Goal: Task Accomplishment & Management: Complete application form

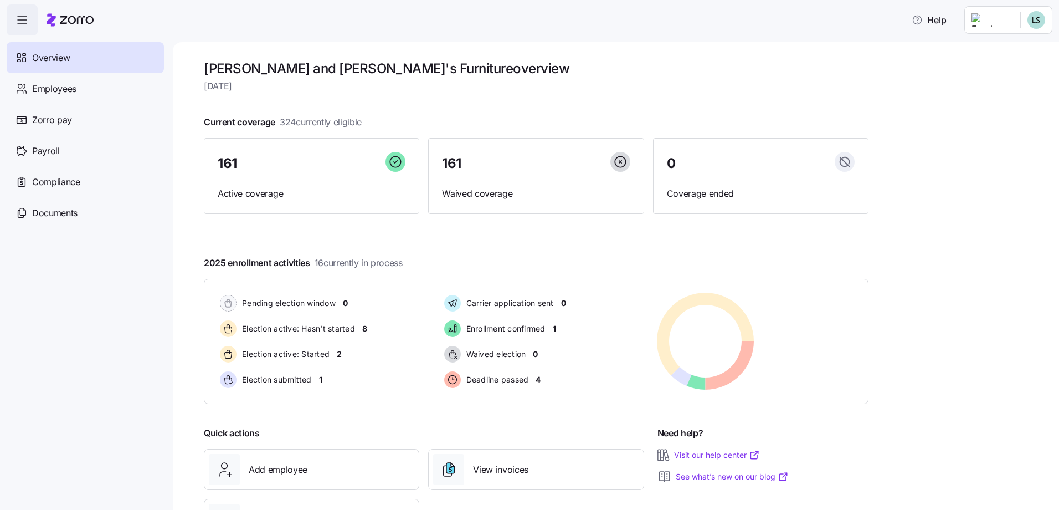
click at [997, 20] on html "Help Overview Employees Zorro pay Payroll Compliance Documents Bernie and Phyl'…" at bounding box center [529, 251] width 1059 height 503
click at [1012, 105] on div "Log out" at bounding box center [1007, 113] width 82 height 18
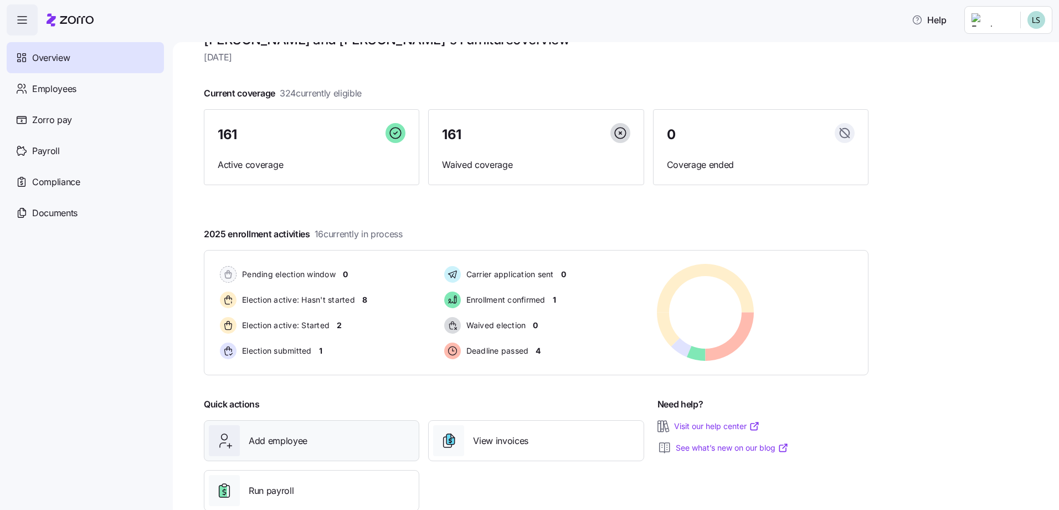
scroll to position [55, 0]
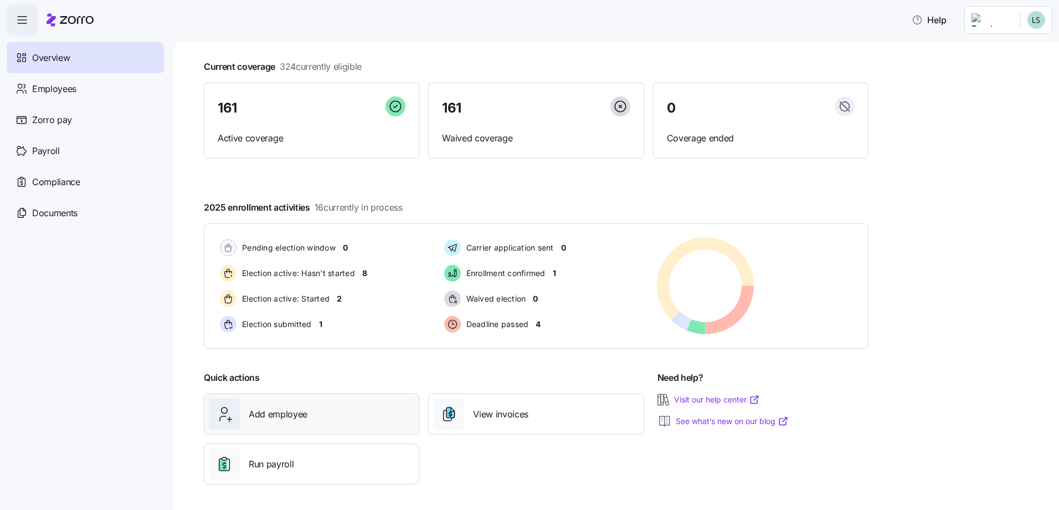
click at [297, 412] on span "Add employee" at bounding box center [278, 414] width 59 height 14
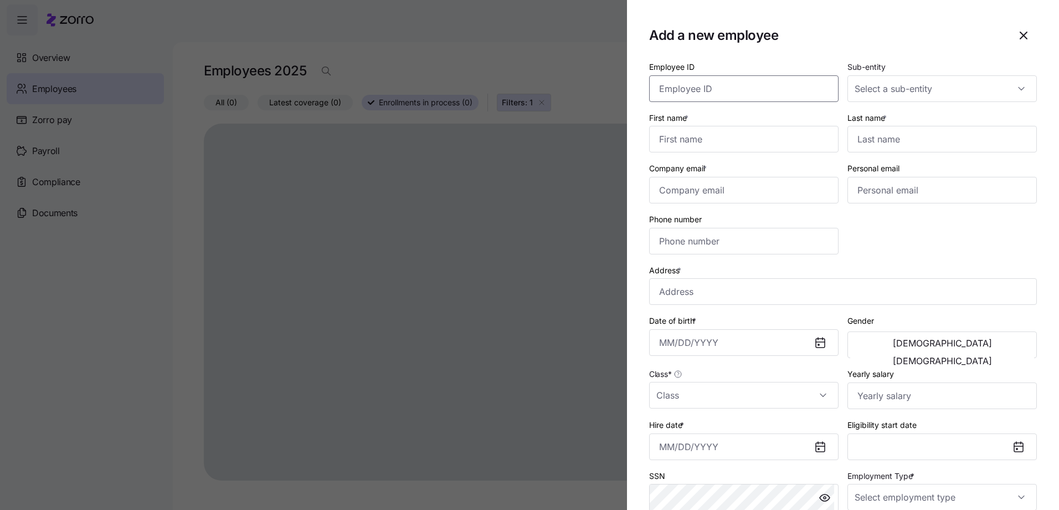
click at [724, 88] on input "Employee ID" at bounding box center [743, 88] width 189 height 27
type input "1251"
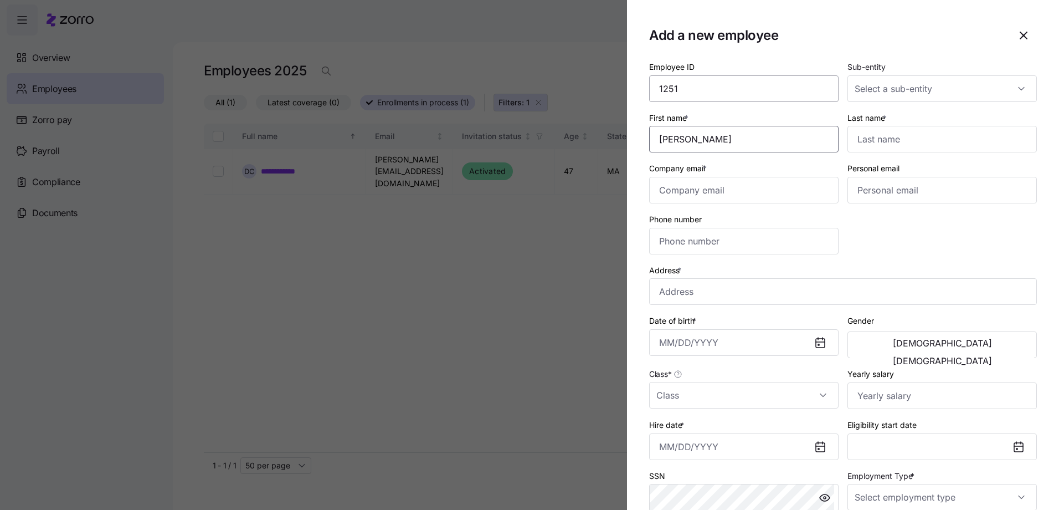
type input "[PERSON_NAME]"
type input "KING"
type input "[EMAIL_ADDRESS][DOMAIN_NAME]"
click at [763, 291] on input "[STREET_ADDRESS]" at bounding box center [843, 291] width 388 height 27
click at [818, 292] on input "[STREET_ADDRESS]" at bounding box center [843, 291] width 388 height 27
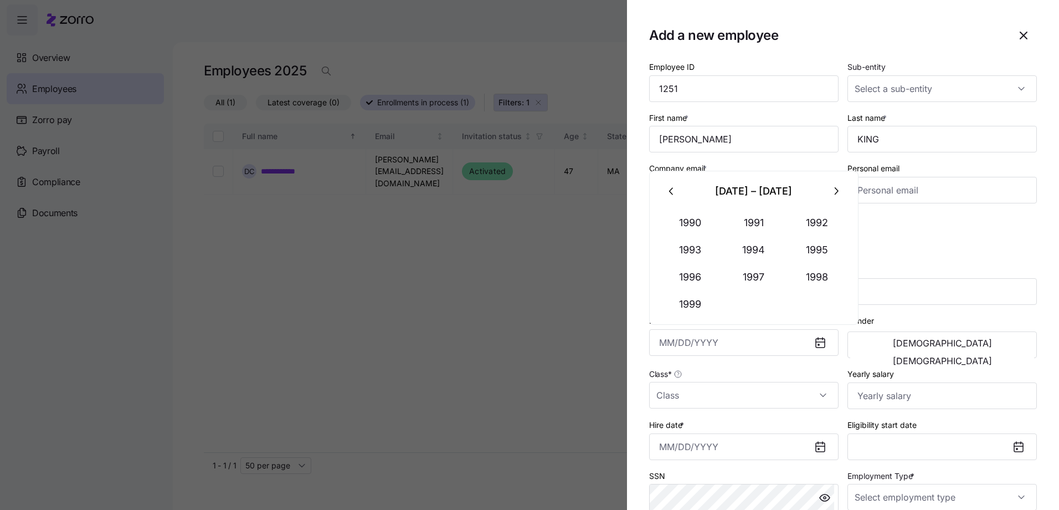
click at [921, 241] on div "Employee ID 1251 Sub-entity First name * [PERSON_NAME] Last name * [PERSON_NAME…" at bounding box center [843, 310] width 397 height 511
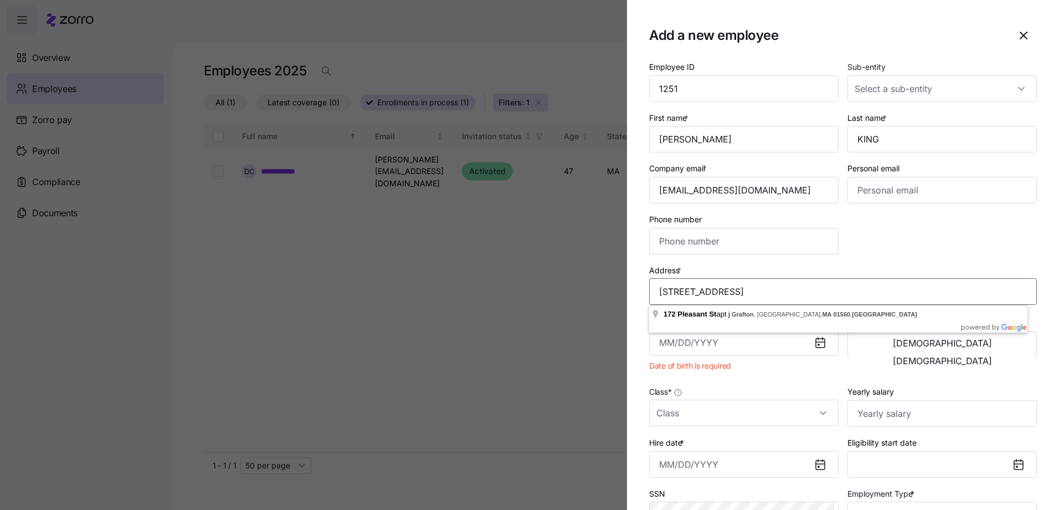
click at [772, 296] on input "[STREET_ADDRESS]" at bounding box center [843, 291] width 388 height 27
click at [727, 294] on input "[STREET_ADDRESS]" at bounding box center [843, 291] width 388 height 27
type input "[STREET_ADDRESS]"
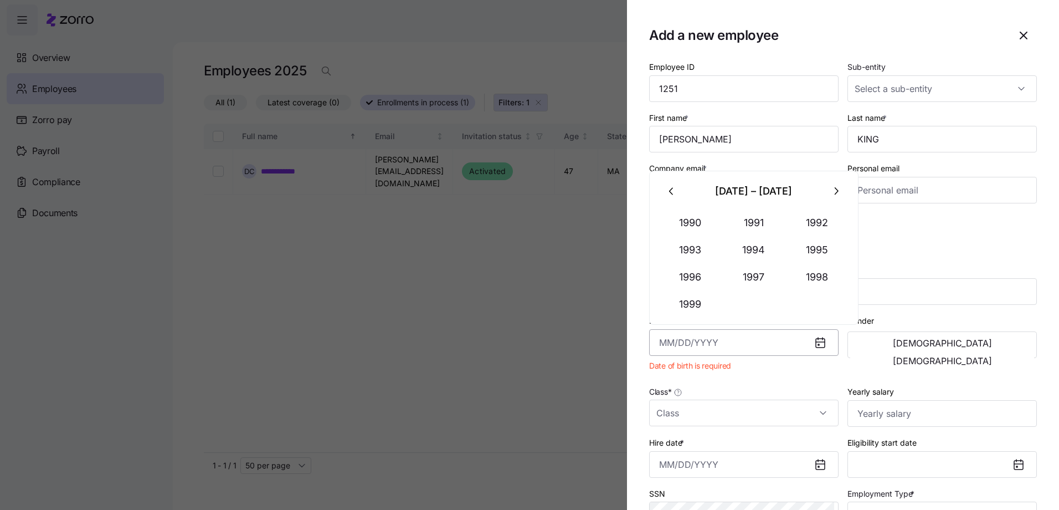
click at [657, 342] on input "Date of birth *" at bounding box center [743, 342] width 189 height 27
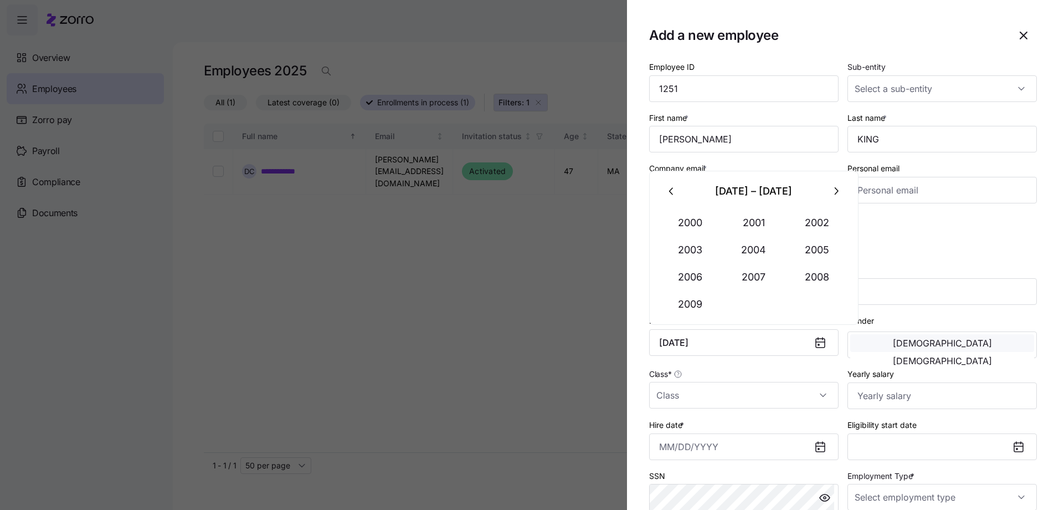
type input "[DATE]"
click at [920, 343] on button "[DEMOGRAPHIC_DATA]" at bounding box center [942, 343] width 184 height 18
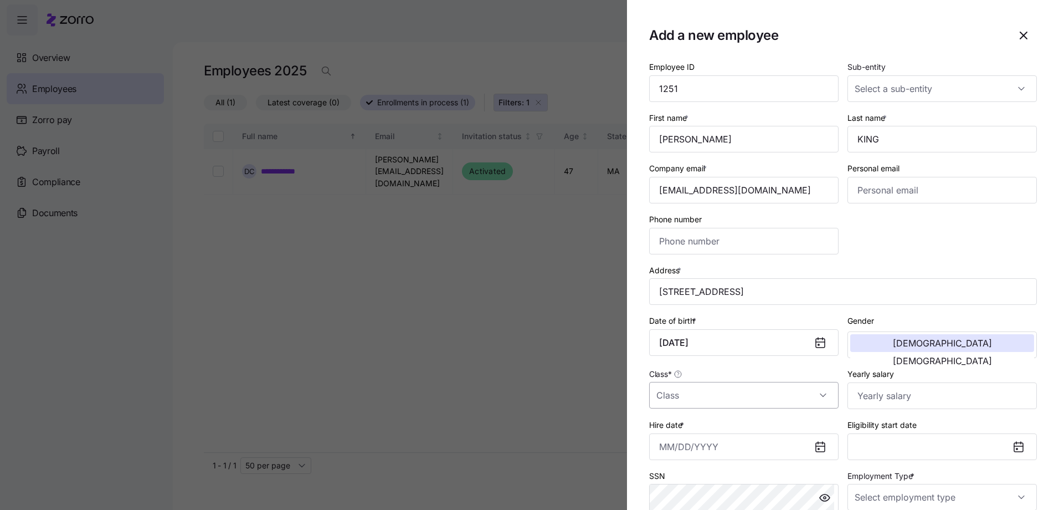
click at [825, 394] on input "Class *" at bounding box center [743, 395] width 189 height 27
click at [669, 315] on span "MA" at bounding box center [668, 315] width 13 height 12
type input "MA"
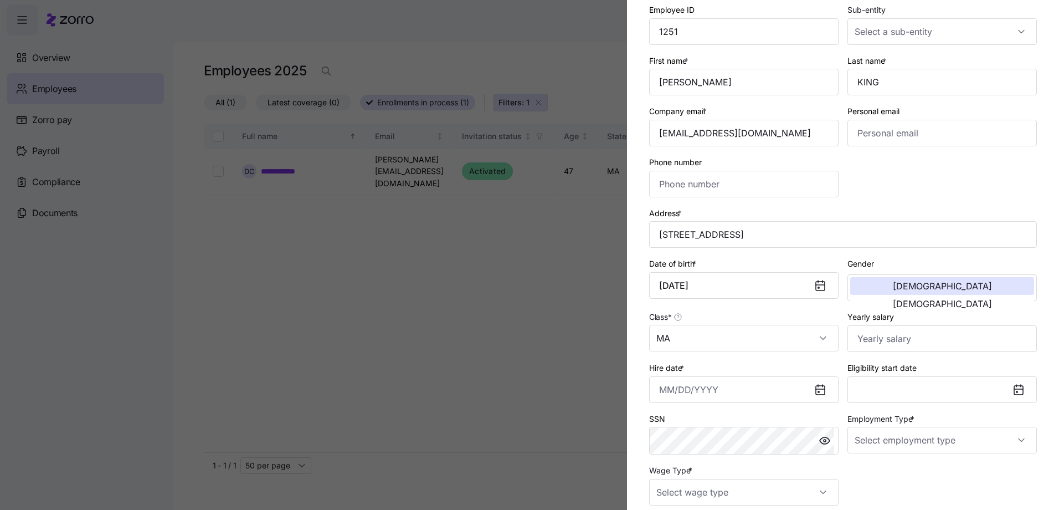
scroll to position [111, 0]
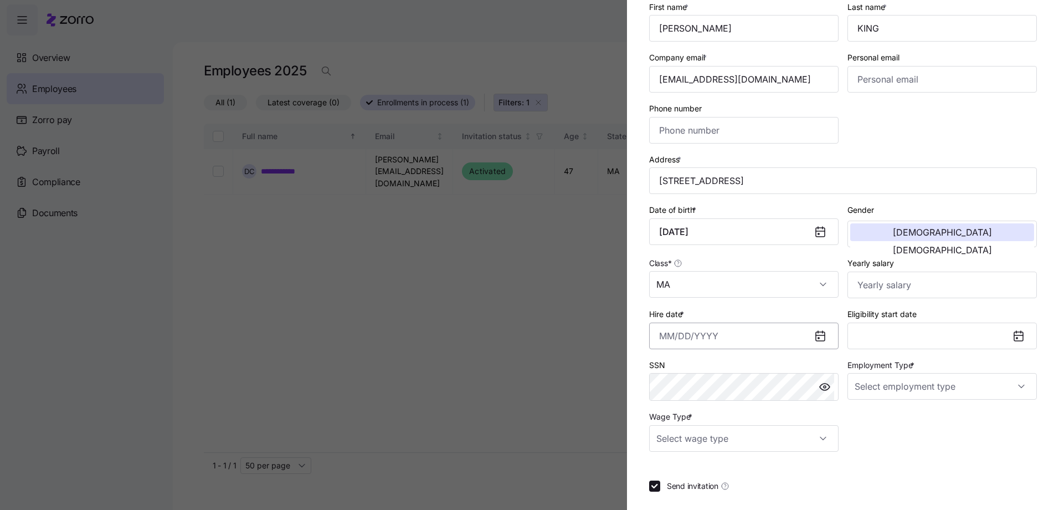
click at [670, 345] on input "Hire date *" at bounding box center [743, 335] width 189 height 27
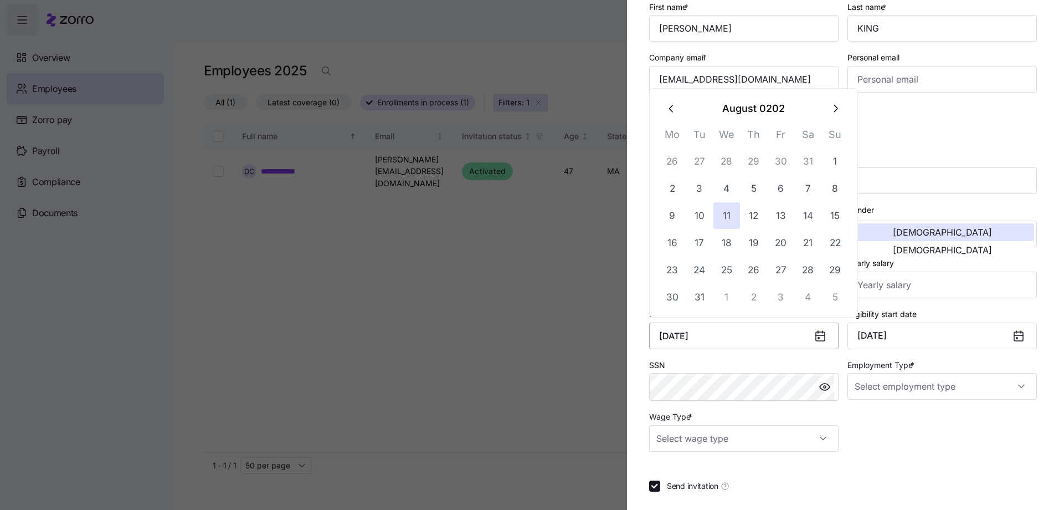
type input "[DATE]"
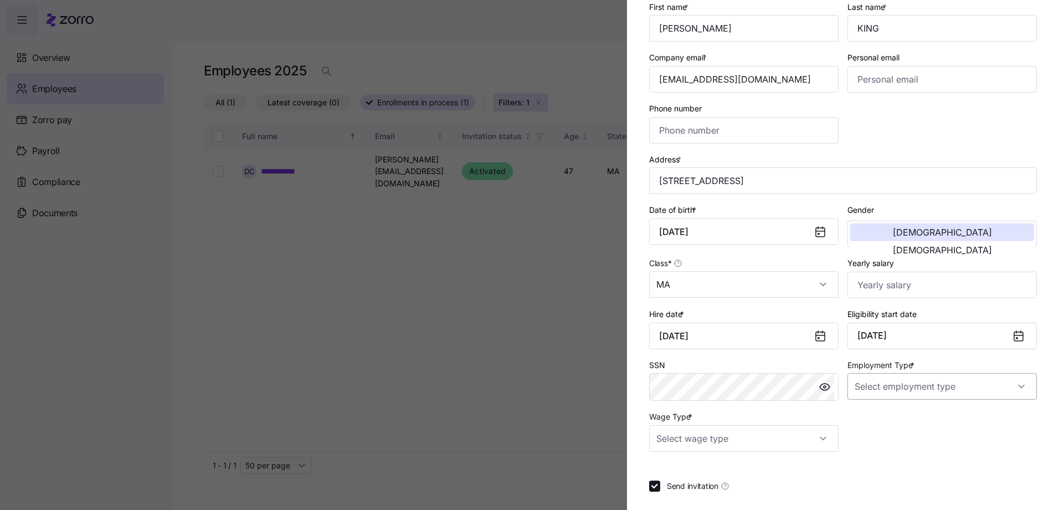
click at [984, 388] on input "Employment Type *" at bounding box center [941, 386] width 189 height 27
drag, startPoint x: 885, startPoint y: 413, endPoint x: 869, endPoint y: 422, distance: 18.1
click at [883, 415] on div "Full Time" at bounding box center [936, 419] width 177 height 23
type input "Full Time"
click at [790, 444] on input "Wage Type *" at bounding box center [743, 438] width 189 height 27
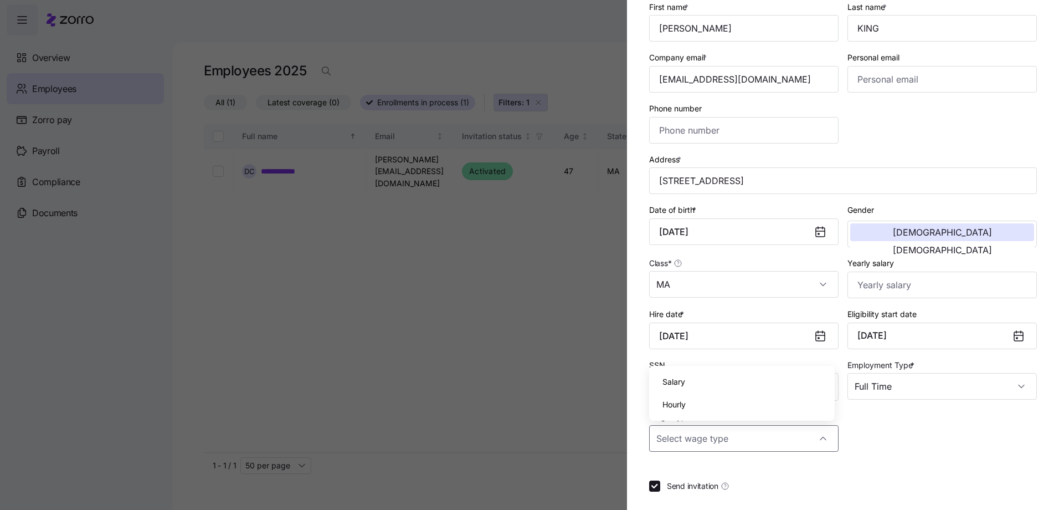
drag, startPoint x: 682, startPoint y: 406, endPoint x: 736, endPoint y: 404, distance: 53.8
click at [682, 405] on span "Hourly" at bounding box center [673, 404] width 23 height 12
type input "Hourly"
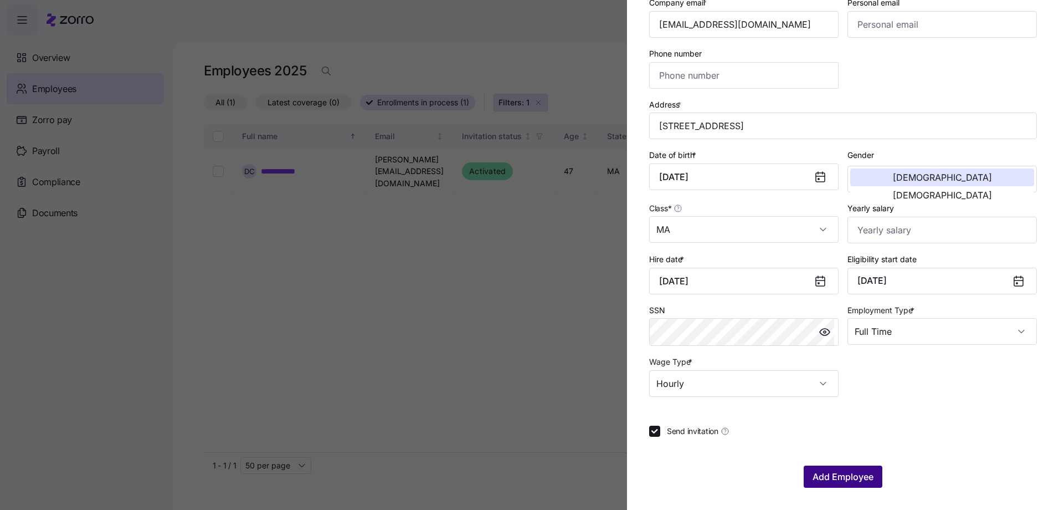
drag, startPoint x: 842, startPoint y: 475, endPoint x: 847, endPoint y: 471, distance: 6.5
click at [847, 471] on span "Add Employee" at bounding box center [843, 476] width 61 height 13
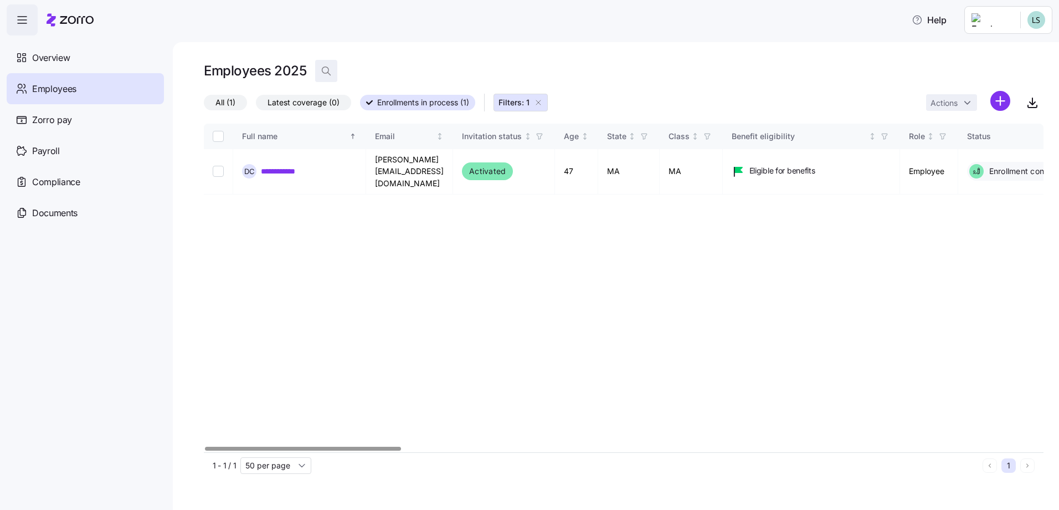
click at [328, 73] on icon "button" at bounding box center [326, 70] width 11 height 11
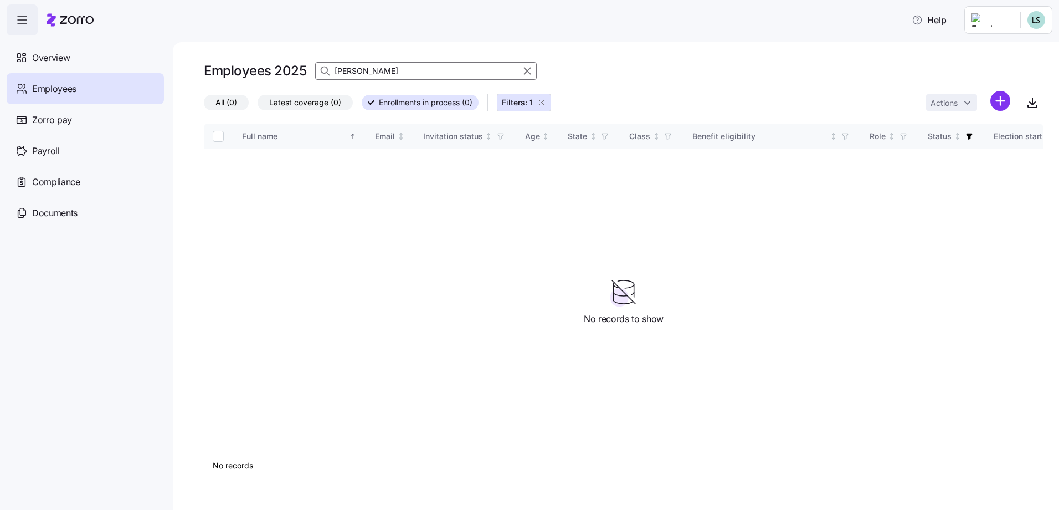
type input "[PERSON_NAME]"
click at [220, 103] on span "All (0)" at bounding box center [226, 102] width 22 height 14
click at [204, 105] on input "All (0)" at bounding box center [204, 105] width 0 height 0
click at [544, 102] on icon "button" at bounding box center [541, 102] width 9 height 9
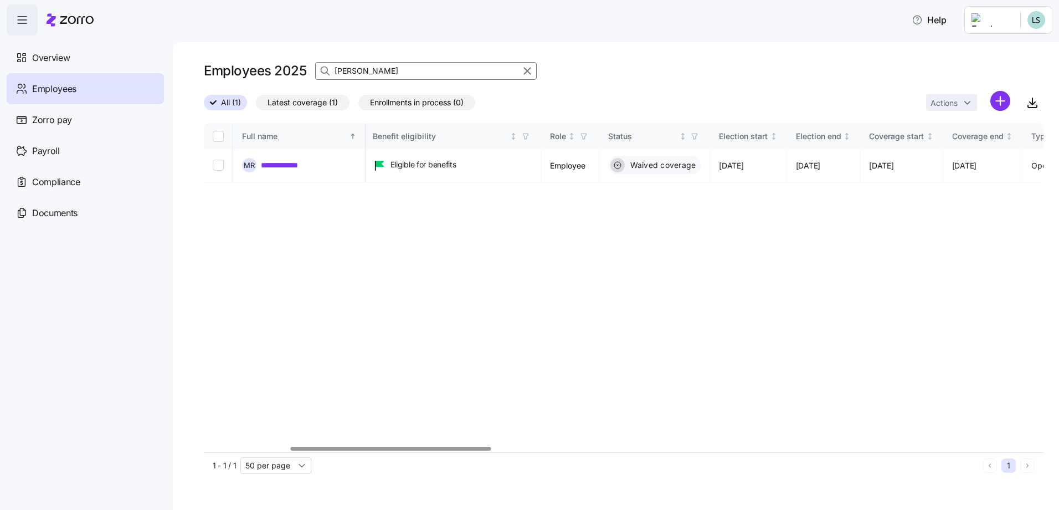
click at [425, 450] on div at bounding box center [391, 448] width 200 height 4
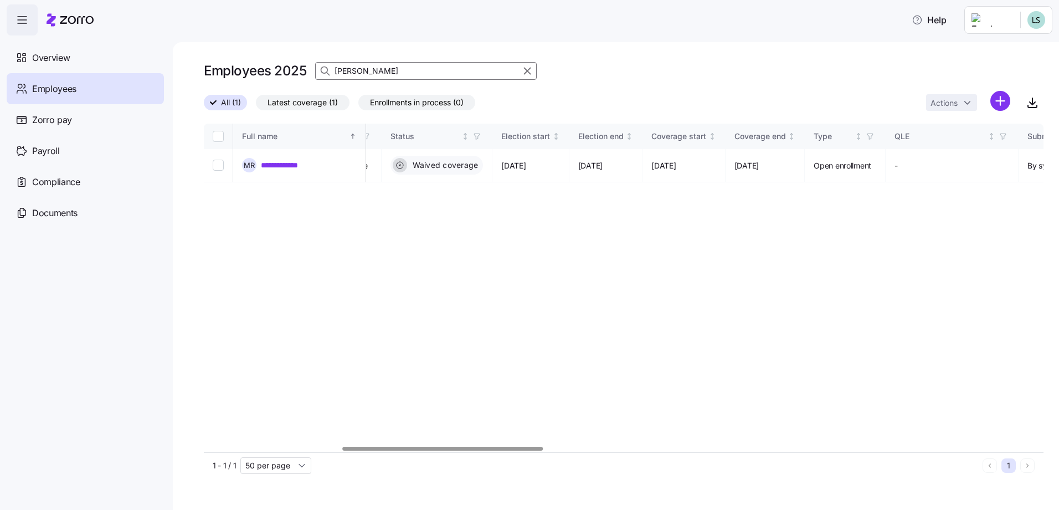
click at [443, 451] on div at bounding box center [624, 448] width 840 height 7
click at [446, 451] on div at bounding box center [624, 448] width 840 height 7
click at [607, 449] on div at bounding box center [624, 448] width 840 height 7
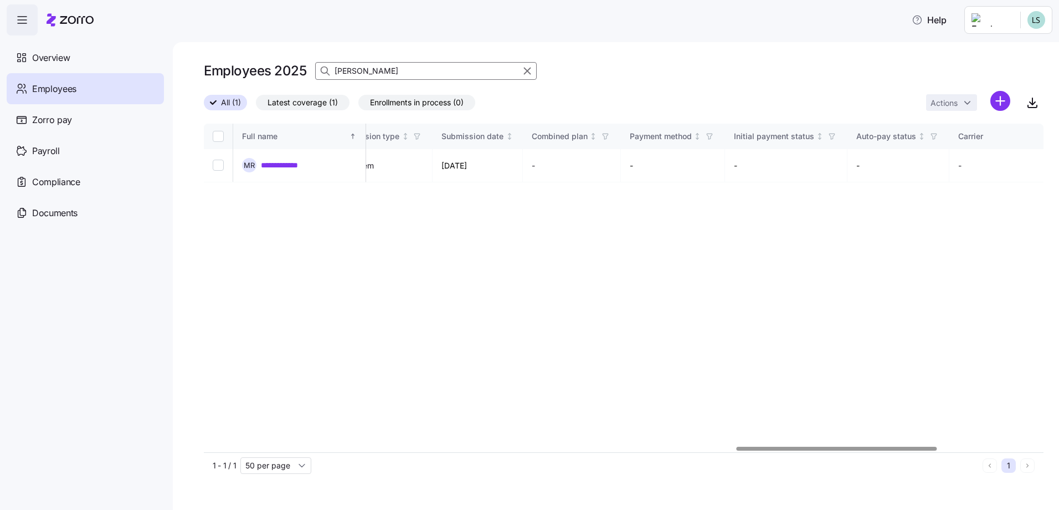
scroll to position [0, 2229]
click at [836, 451] on div at bounding box center [624, 448] width 840 height 7
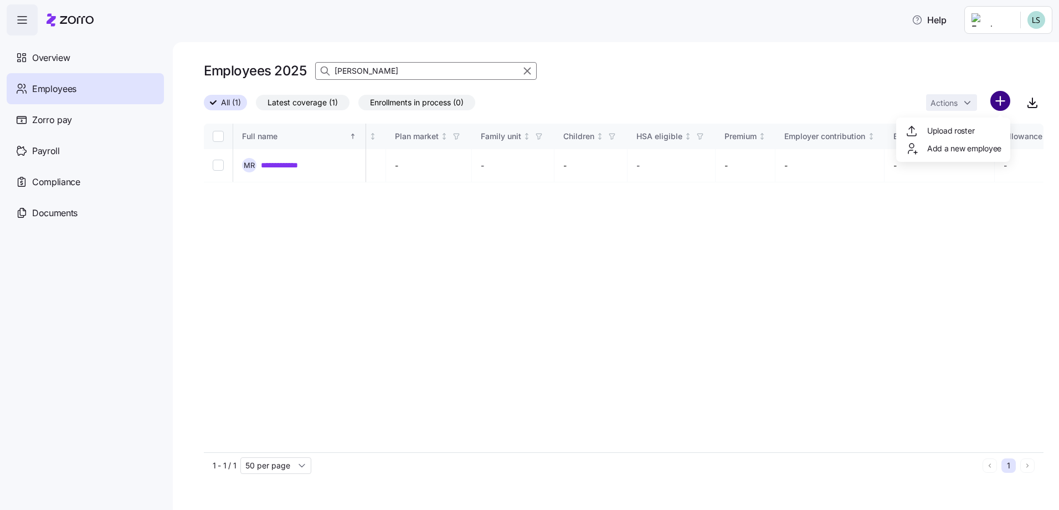
click at [1006, 104] on html "**********" at bounding box center [529, 251] width 1059 height 503
click at [934, 148] on span "Add a new employee" at bounding box center [964, 148] width 74 height 11
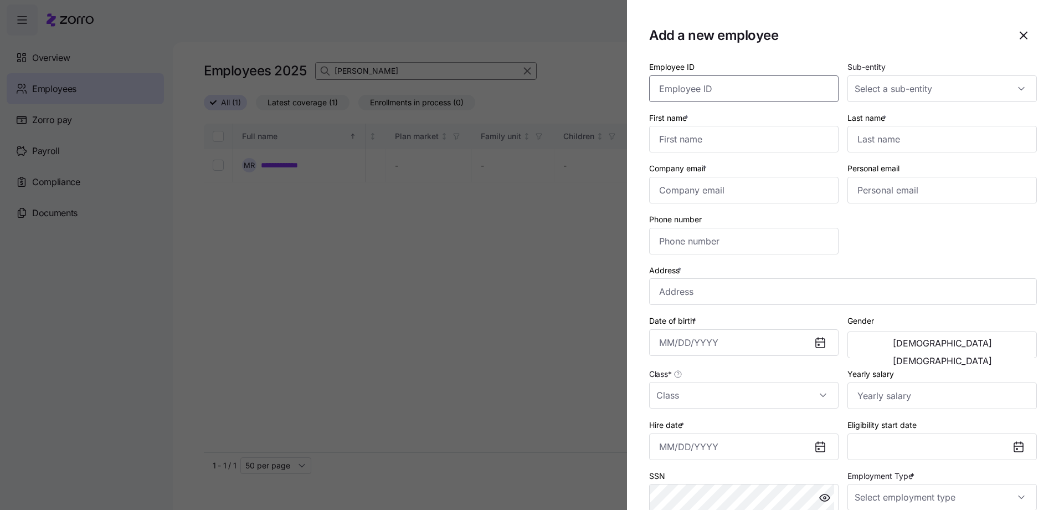
click at [737, 88] on input "Employee ID" at bounding box center [743, 88] width 189 height 27
type input "1249"
type input "[PERSON_NAME]"
type input "R"
type input "[PERSON_NAME]"
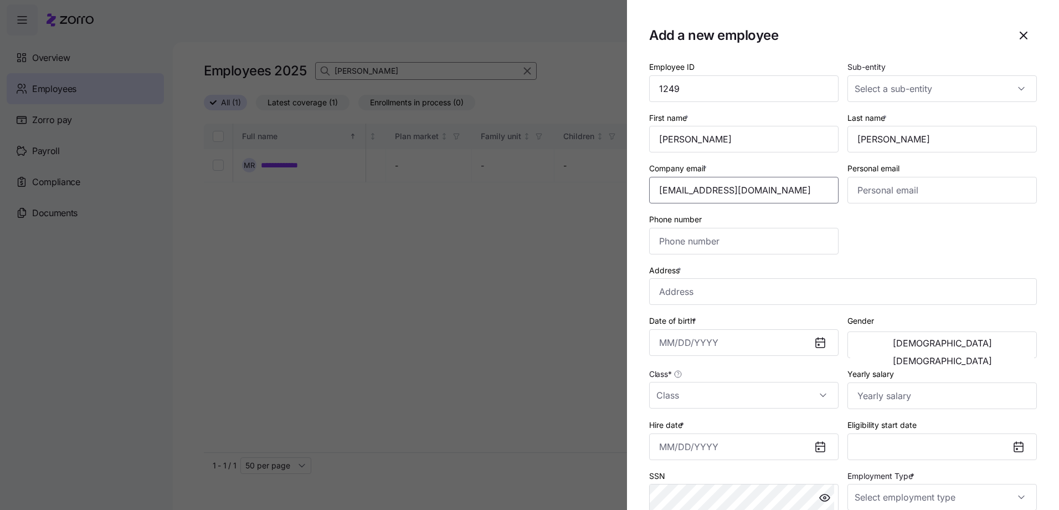
type input "[EMAIL_ADDRESS][DOMAIN_NAME]"
click at [706, 240] on input "Phone number" at bounding box center [743, 241] width 189 height 27
type input "[STREET_ADDRESS]"
click at [670, 348] on input "Date of birth *" at bounding box center [743, 342] width 189 height 27
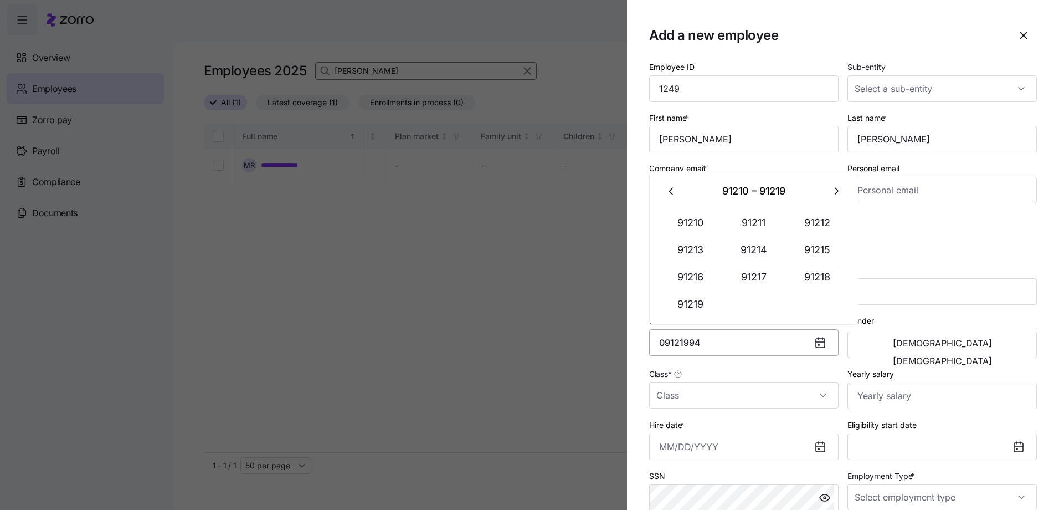
type input "[DATE], 91219"
type input "[DATE]"
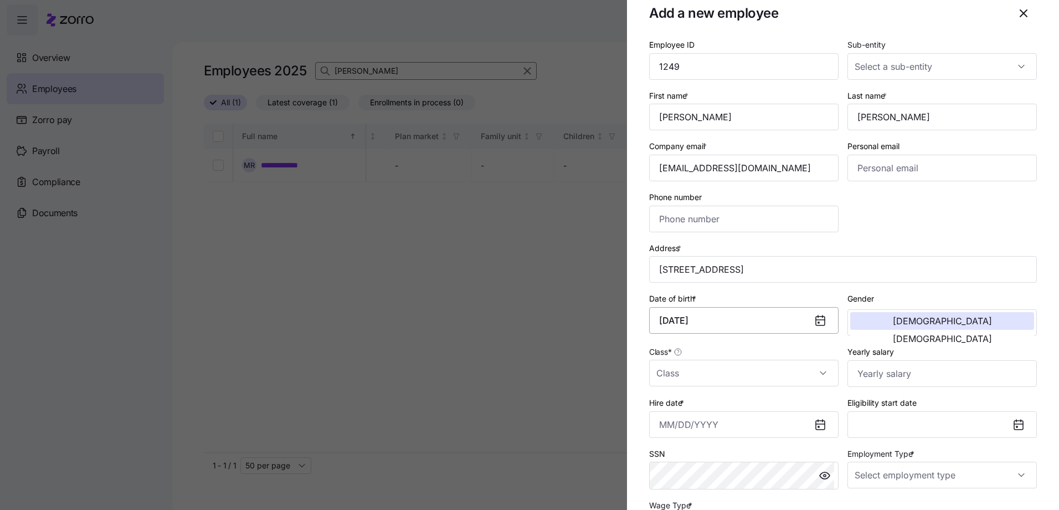
scroll to position [44, 0]
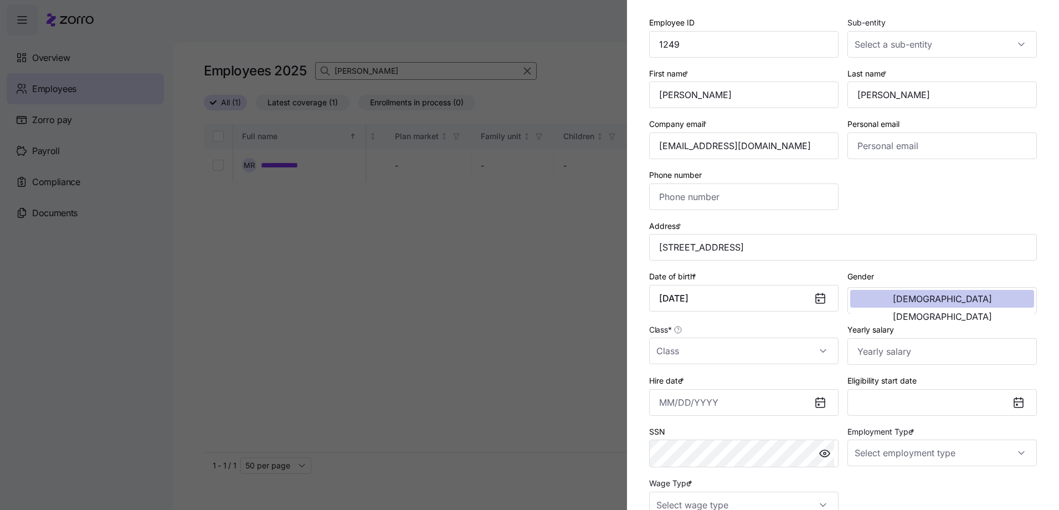
click at [893, 303] on span "[DEMOGRAPHIC_DATA]" at bounding box center [942, 298] width 99 height 9
click at [723, 354] on input "Class *" at bounding box center [743, 350] width 189 height 27
drag, startPoint x: 675, startPoint y: 430, endPoint x: 806, endPoint y: 389, distance: 137.5
click at [678, 429] on div "MA" at bounding box center [742, 430] width 177 height 23
type input "MA"
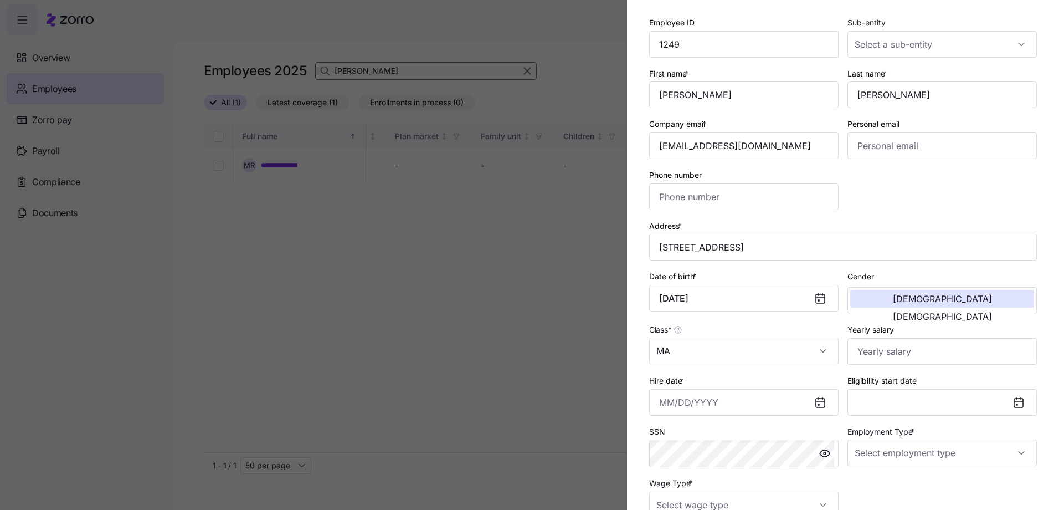
click at [818, 405] on icon at bounding box center [818, 404] width 1 height 1
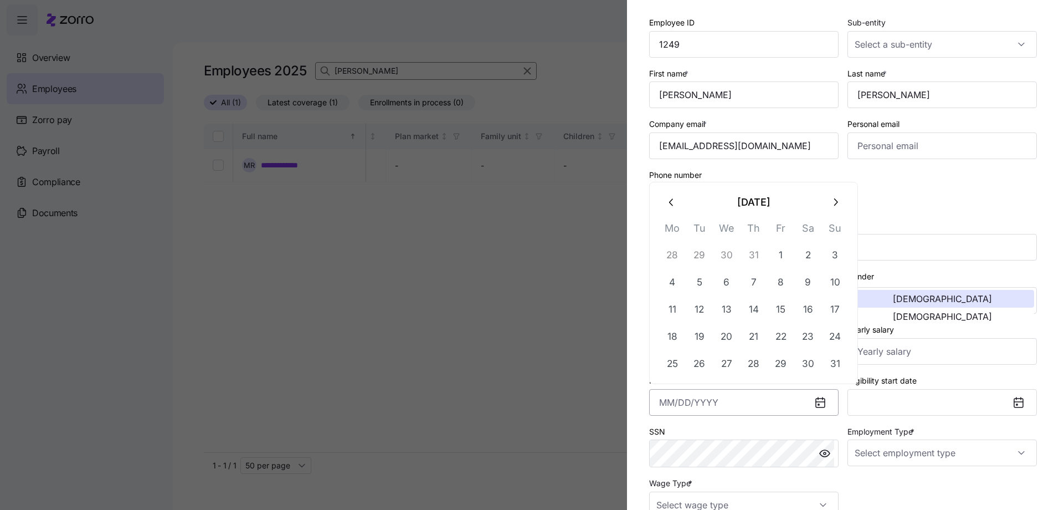
click at [676, 402] on input "Hire date *" at bounding box center [743, 402] width 189 height 27
click at [698, 311] on button "12" at bounding box center [699, 309] width 27 height 27
type input "[DATE]"
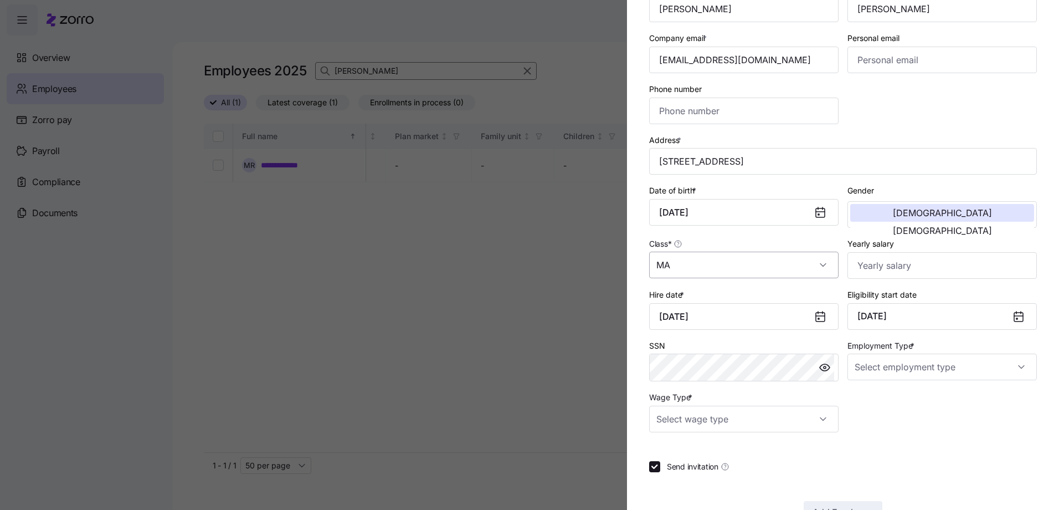
scroll to position [155, 0]
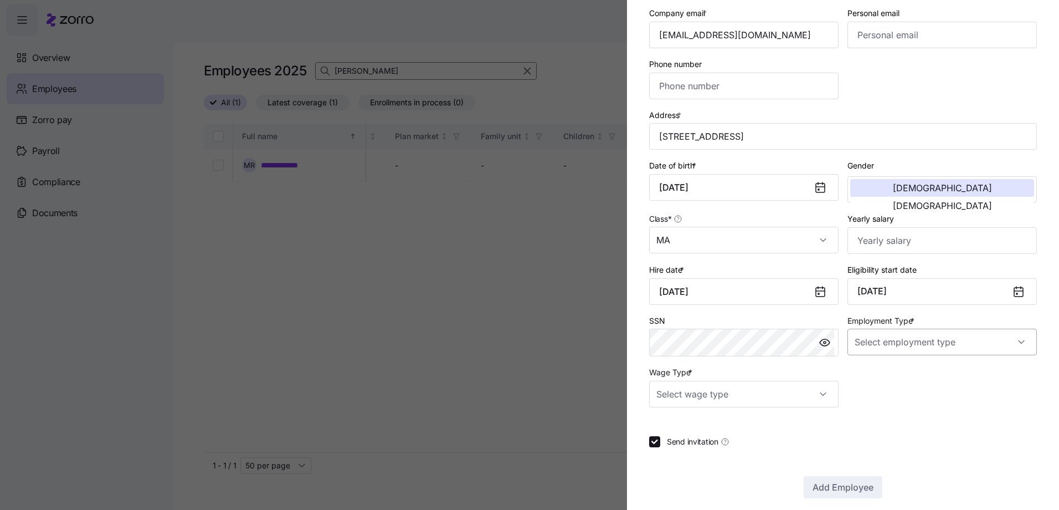
click at [894, 348] on input "Employment Type *" at bounding box center [941, 341] width 189 height 27
click at [877, 374] on span "Full Time" at bounding box center [873, 375] width 32 height 12
type input "Full Time"
click at [741, 393] on input "Wage Type *" at bounding box center [743, 394] width 189 height 27
click at [673, 453] on span "Hourly" at bounding box center [673, 451] width 23 height 12
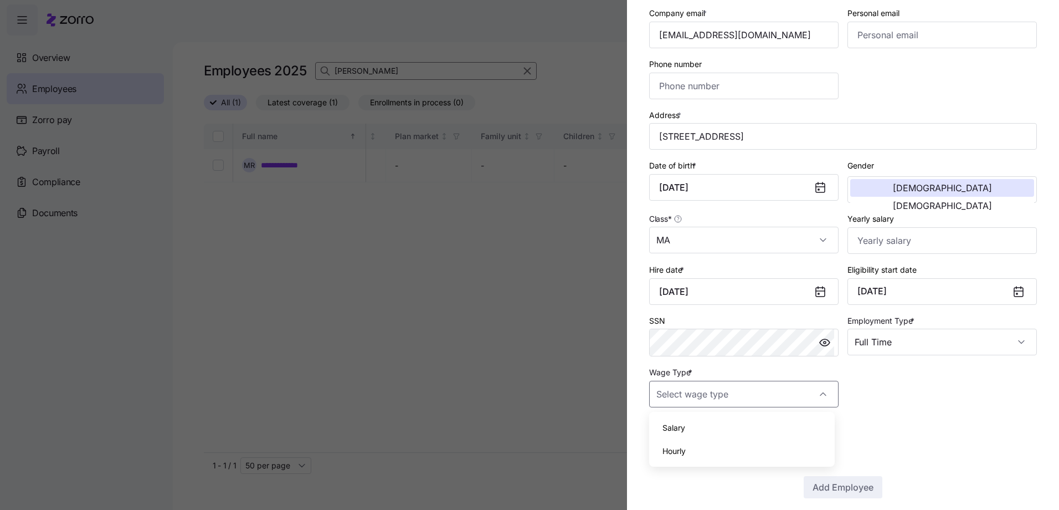
type input "Hourly"
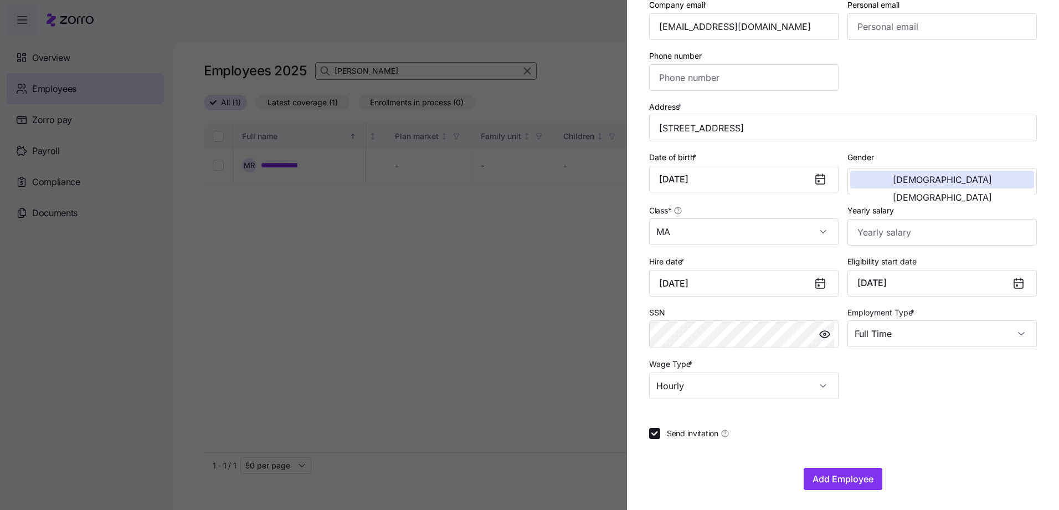
scroll to position [166, 0]
click at [844, 472] on span "Add Employee" at bounding box center [843, 476] width 61 height 13
